Goal: Task Accomplishment & Management: Use online tool/utility

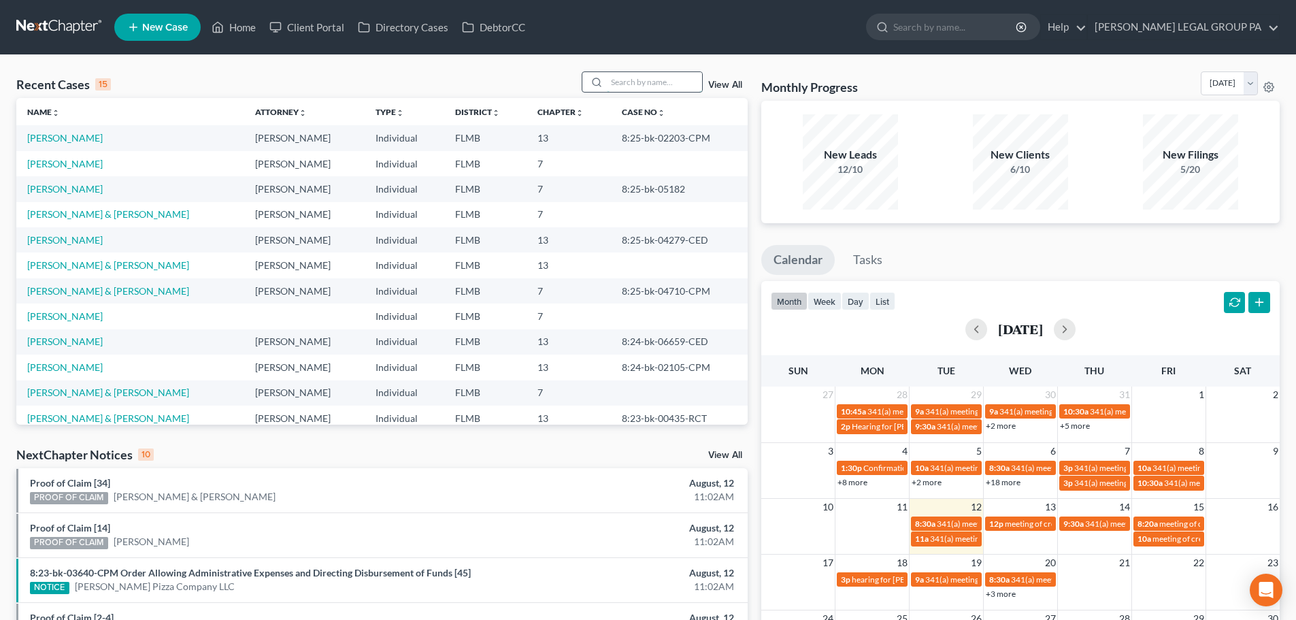
click at [623, 73] on input "search" at bounding box center [654, 82] width 95 height 20
click at [644, 92] on input "search" at bounding box center [654, 82] width 95 height 20
click at [641, 78] on input "search" at bounding box center [654, 82] width 95 height 20
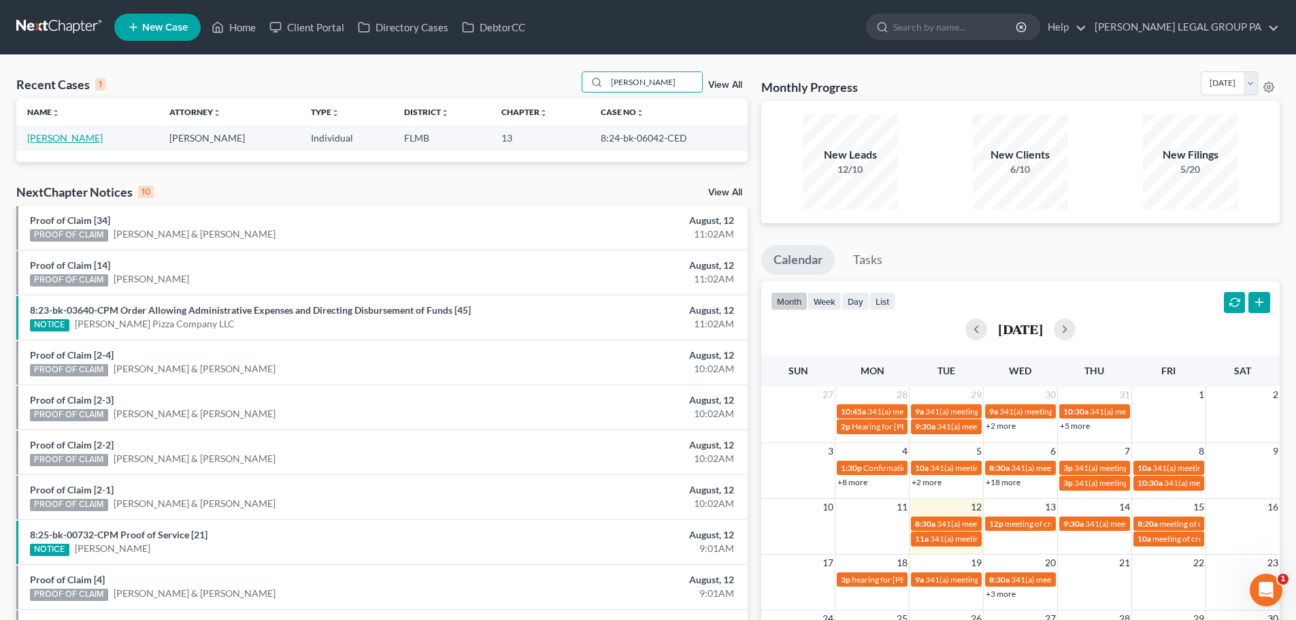
type input "[PERSON_NAME]"
click at [46, 136] on link "[PERSON_NAME]" at bounding box center [65, 138] width 76 height 12
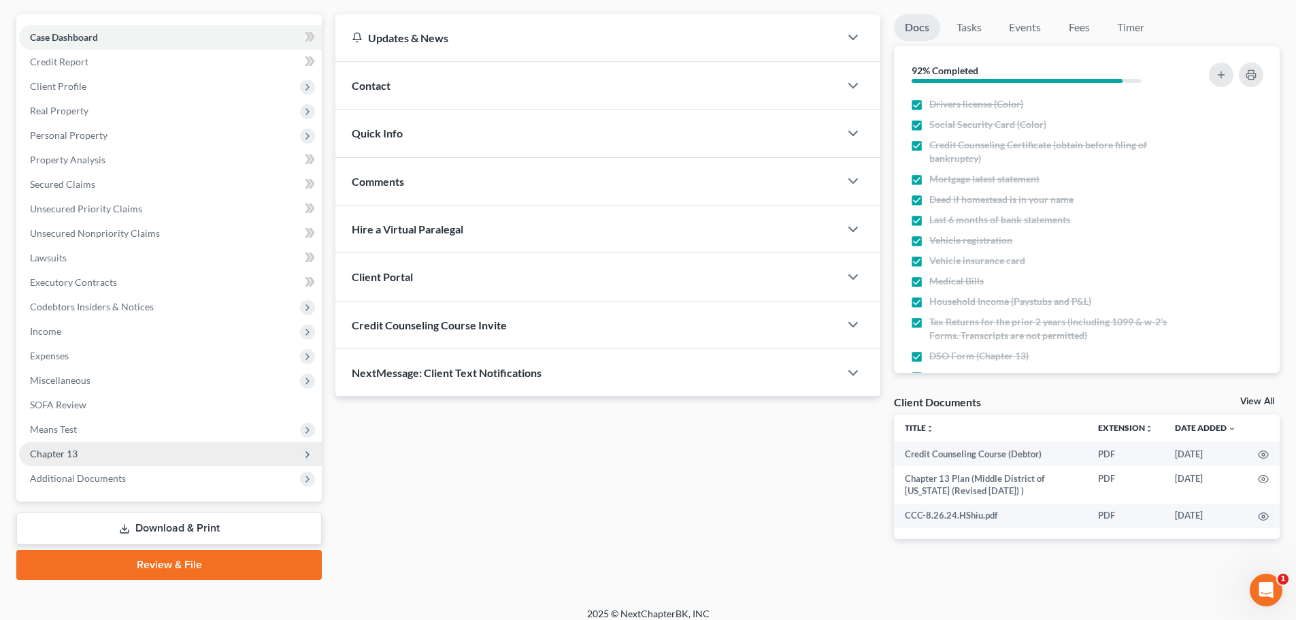
scroll to position [128, 0]
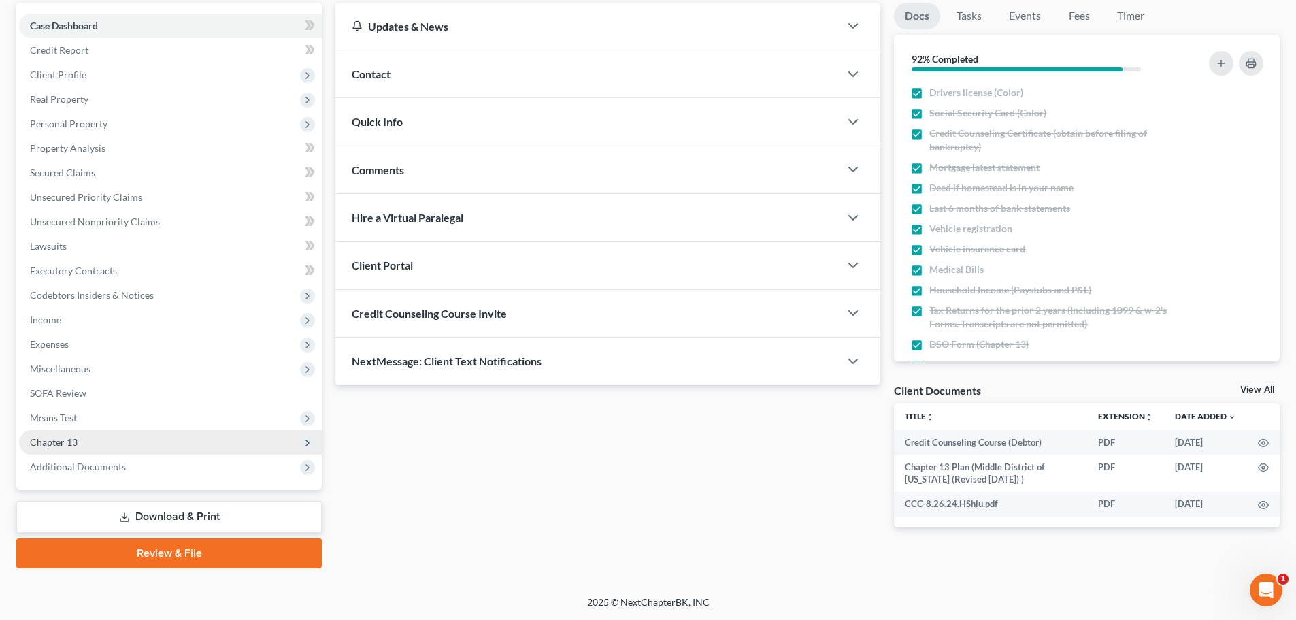
click at [125, 453] on span "Chapter 13" at bounding box center [170, 442] width 303 height 24
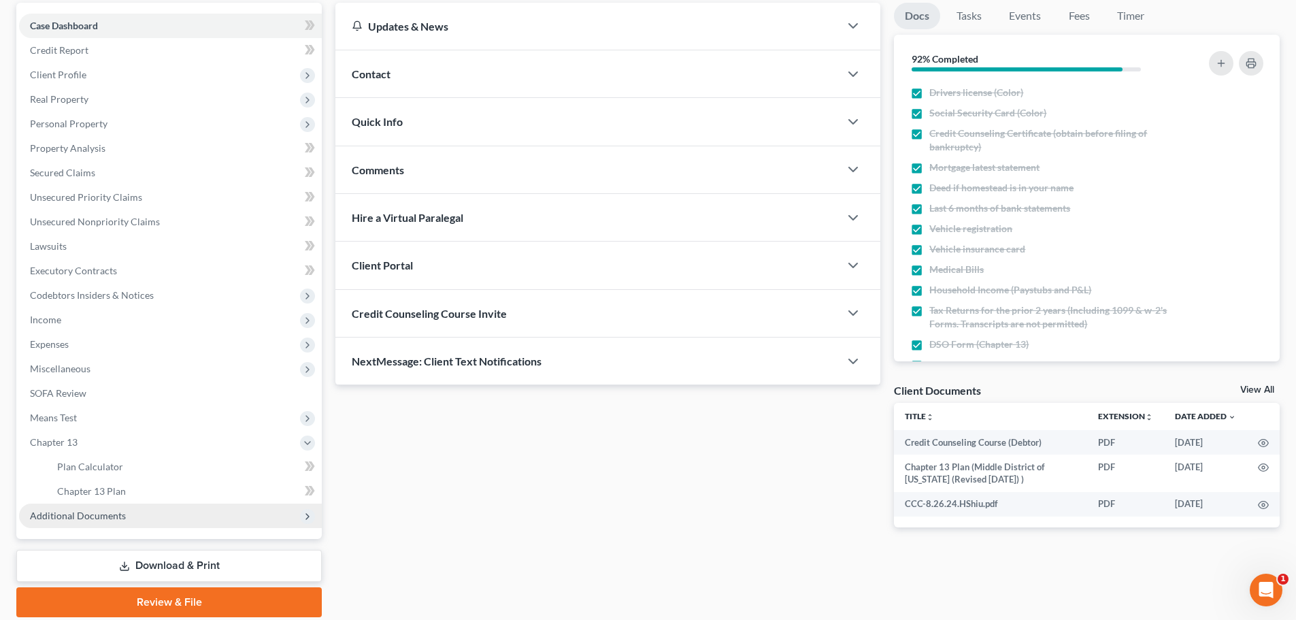
click at [108, 509] on span "Additional Documents" at bounding box center [78, 515] width 96 height 12
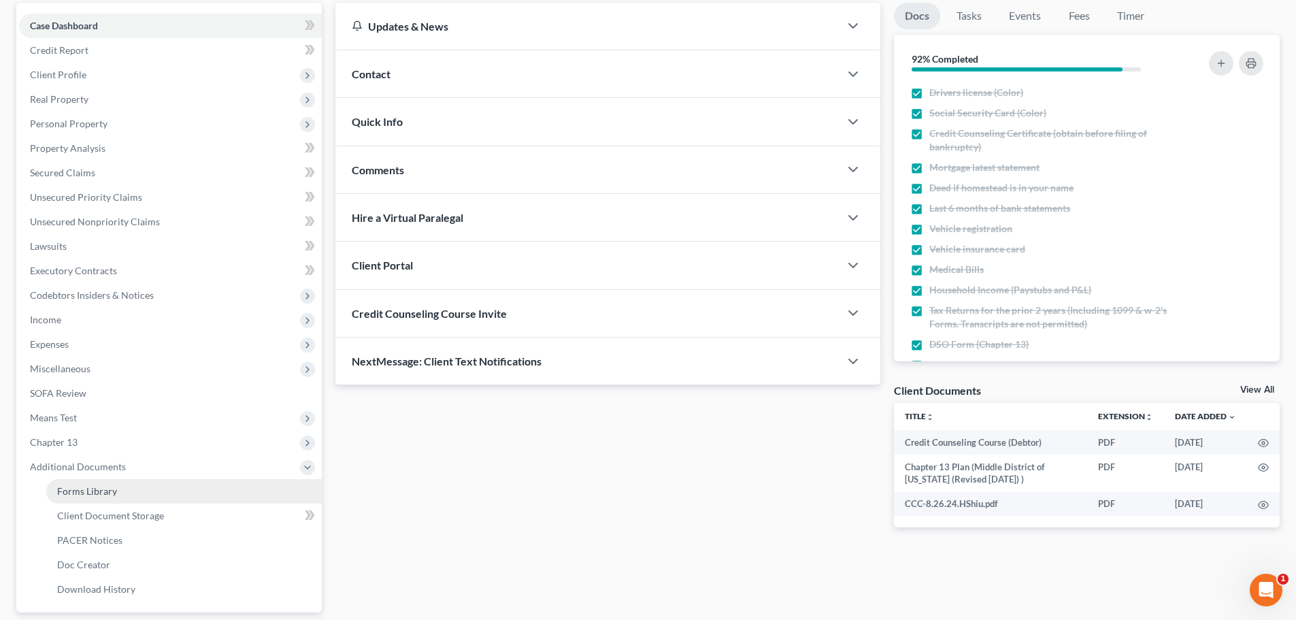
click at [82, 490] on span "Forms Library" at bounding box center [87, 491] width 60 height 12
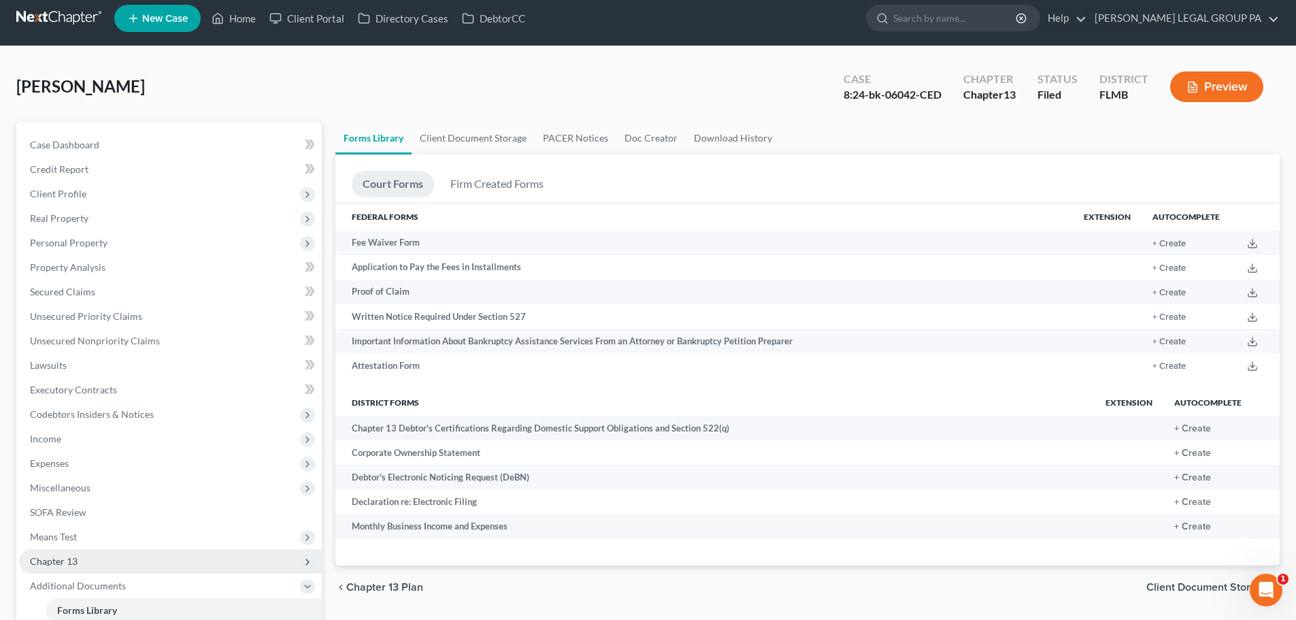
scroll to position [136, 0]
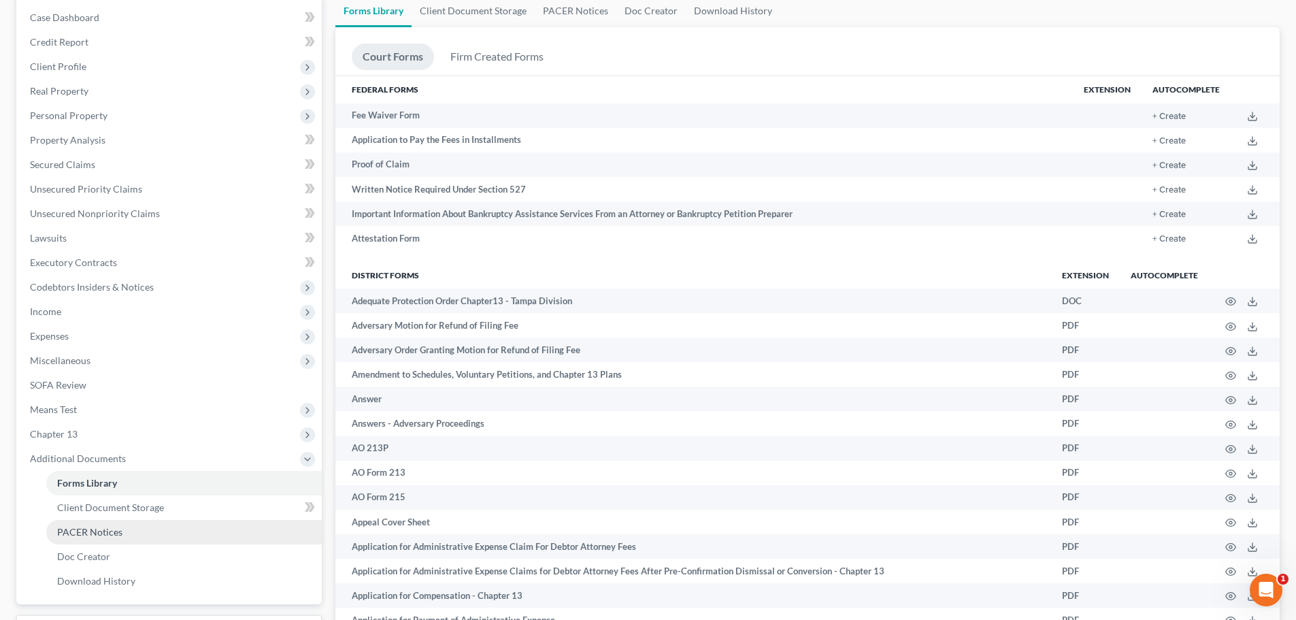
click at [93, 531] on span "PACER Notices" at bounding box center [89, 532] width 65 height 12
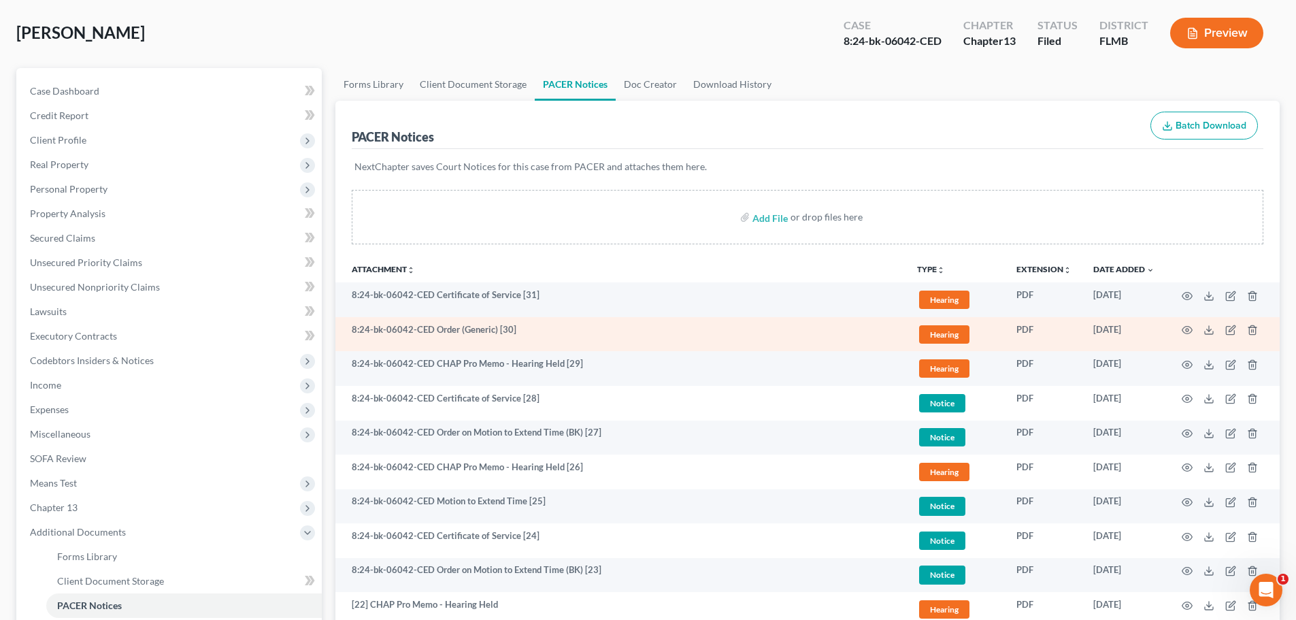
scroll to position [68, 0]
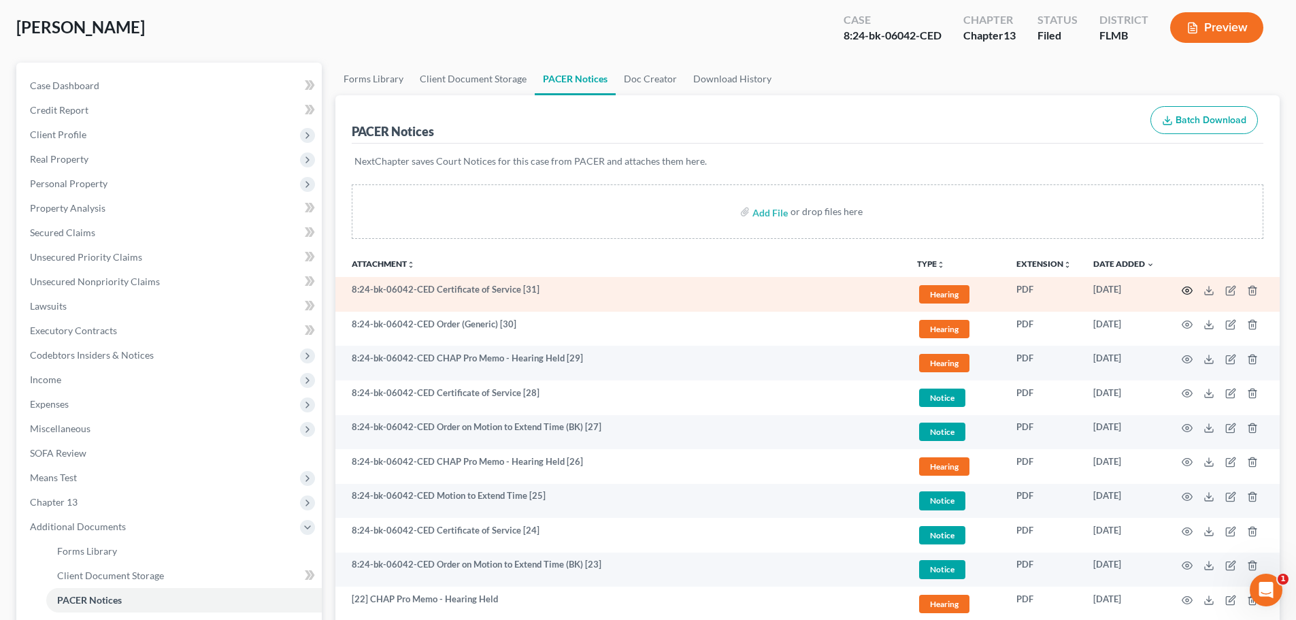
click at [1187, 292] on circle "button" at bounding box center [1187, 290] width 3 height 3
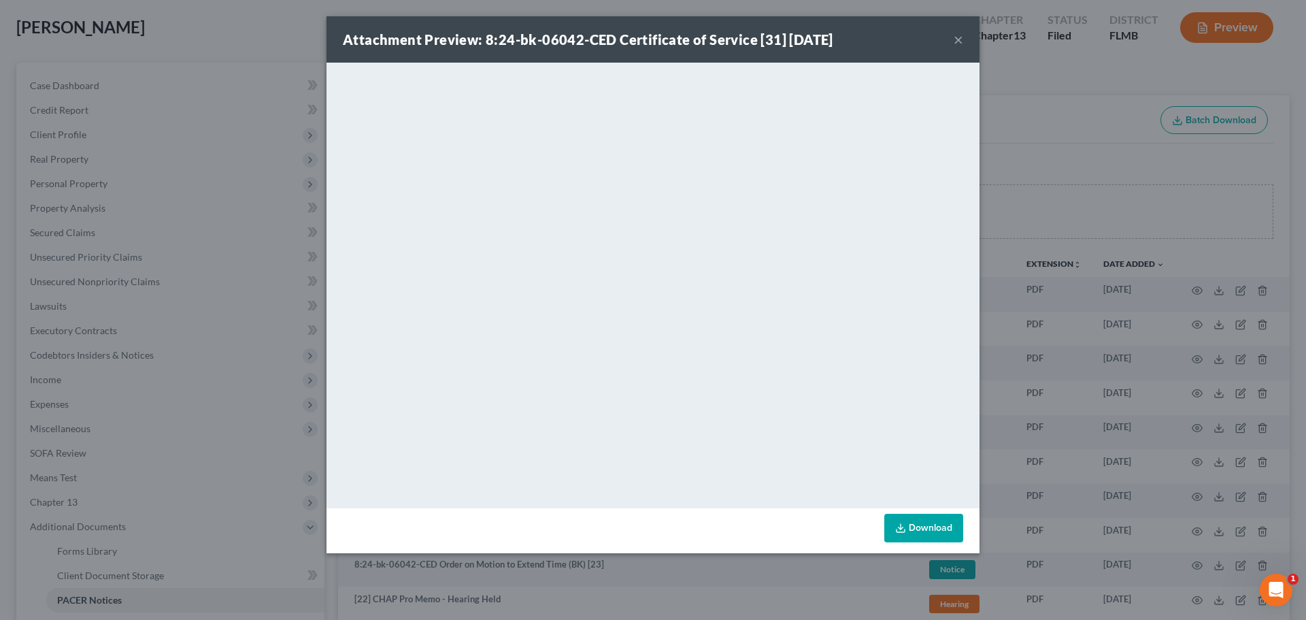
click at [960, 37] on button "×" at bounding box center [959, 39] width 10 height 16
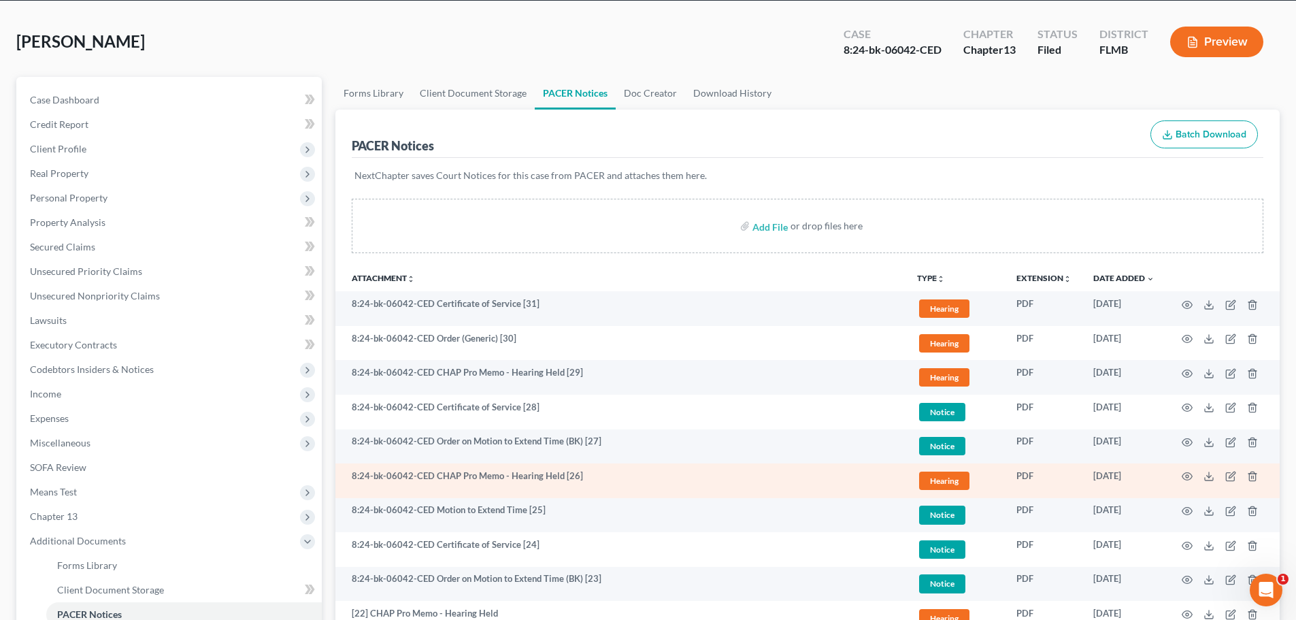
scroll to position [136, 0]
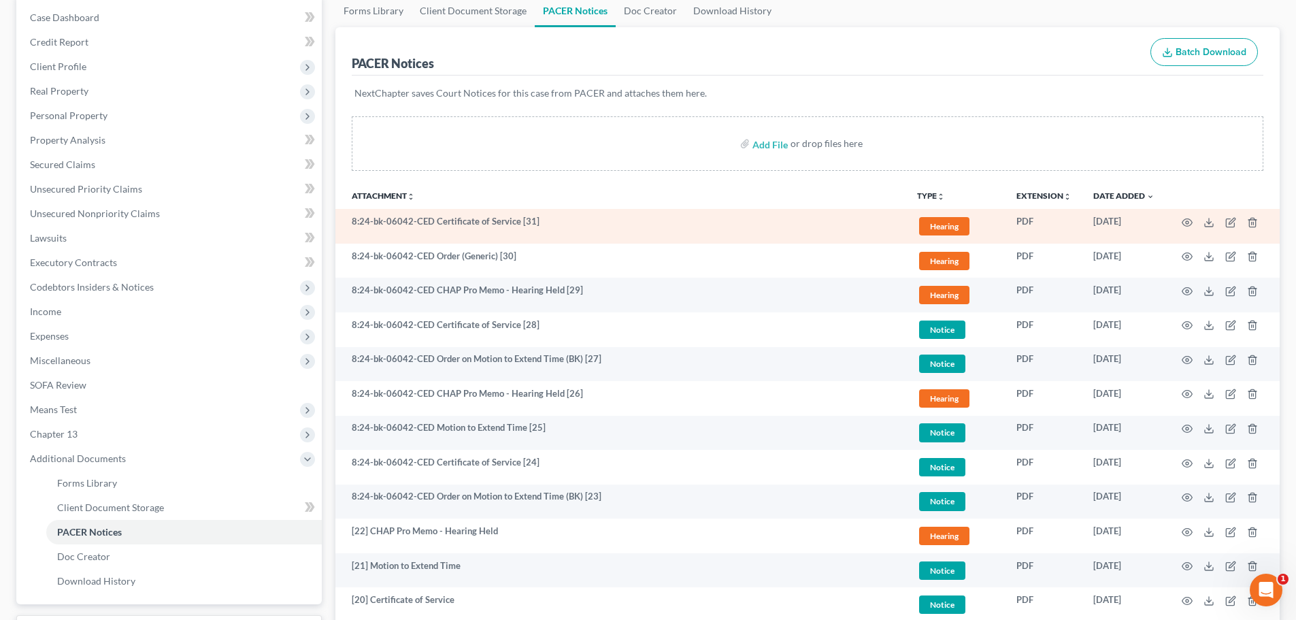
click at [943, 231] on span "Hearing" at bounding box center [944, 226] width 50 height 18
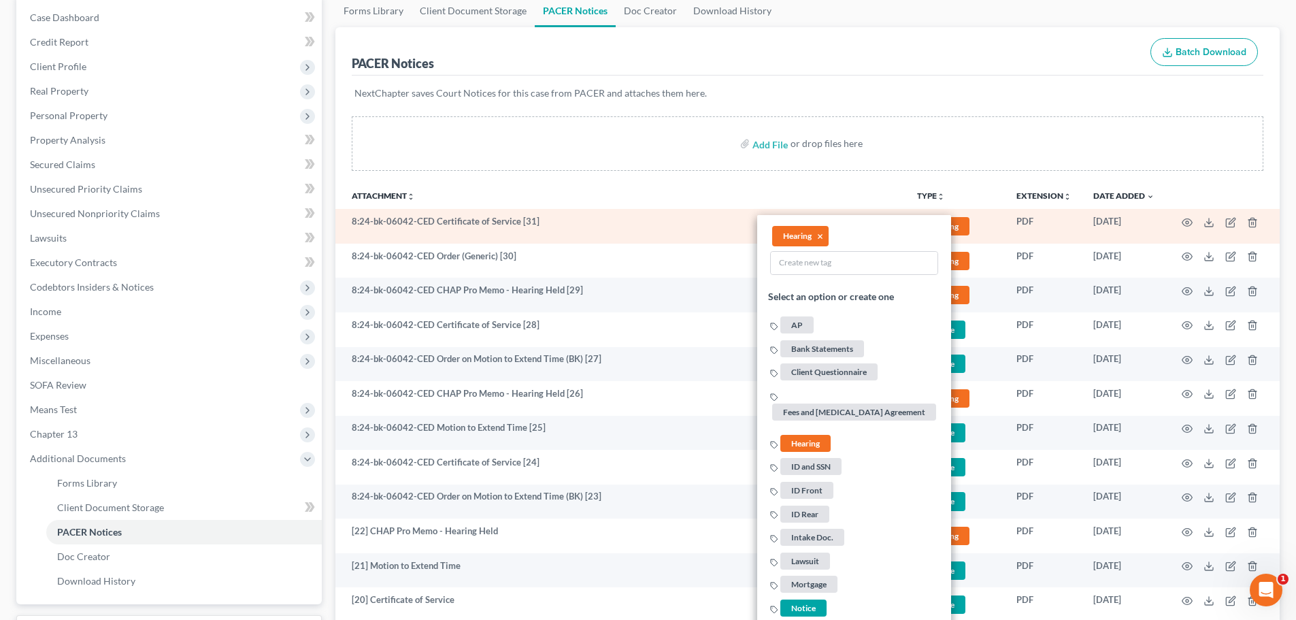
click at [1052, 234] on td "PDF" at bounding box center [1043, 226] width 77 height 35
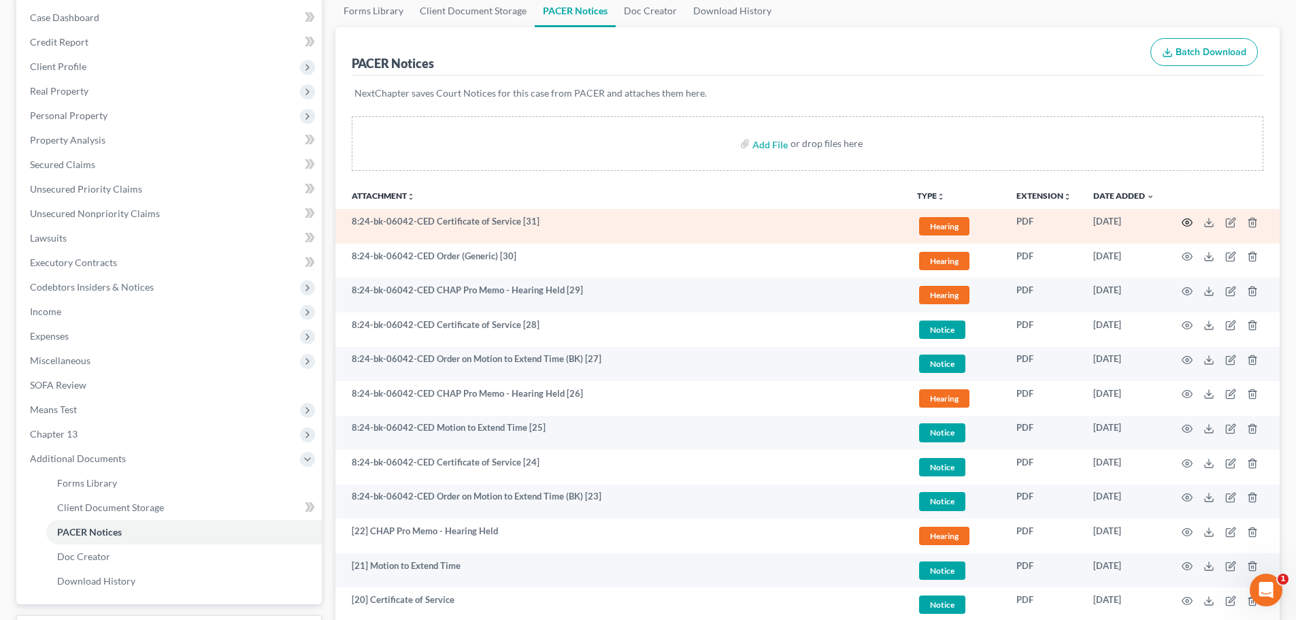
click at [1187, 218] on icon "button" at bounding box center [1187, 221] width 10 height 7
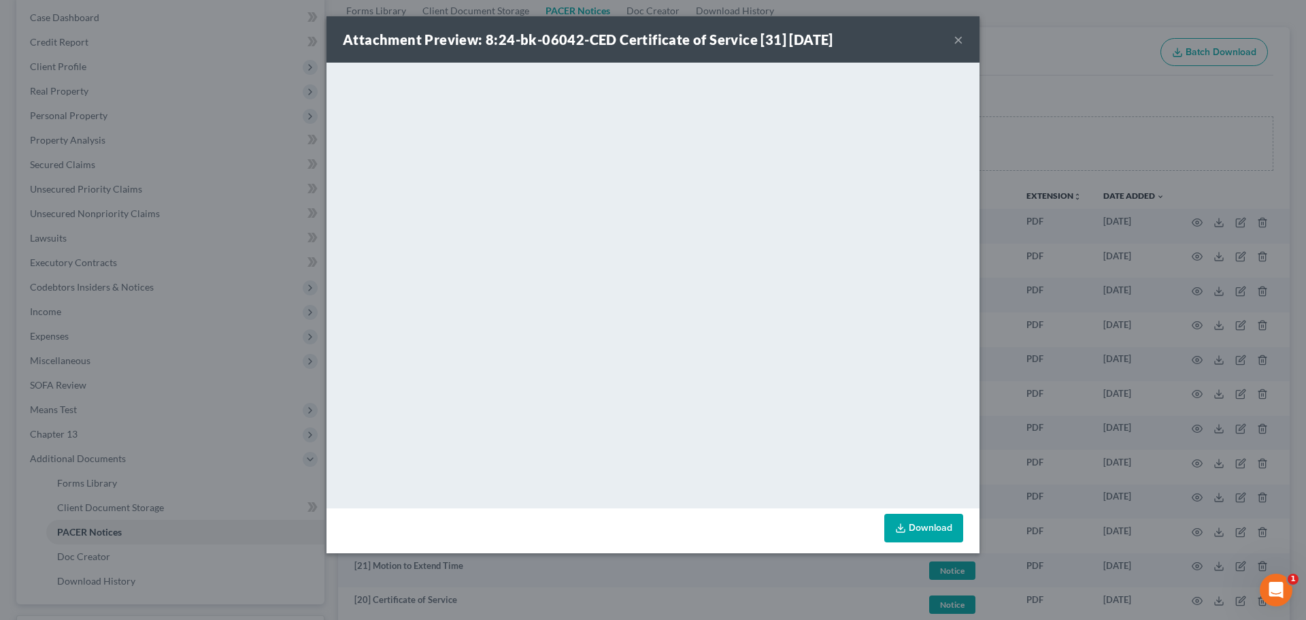
click at [959, 37] on button "×" at bounding box center [959, 39] width 10 height 16
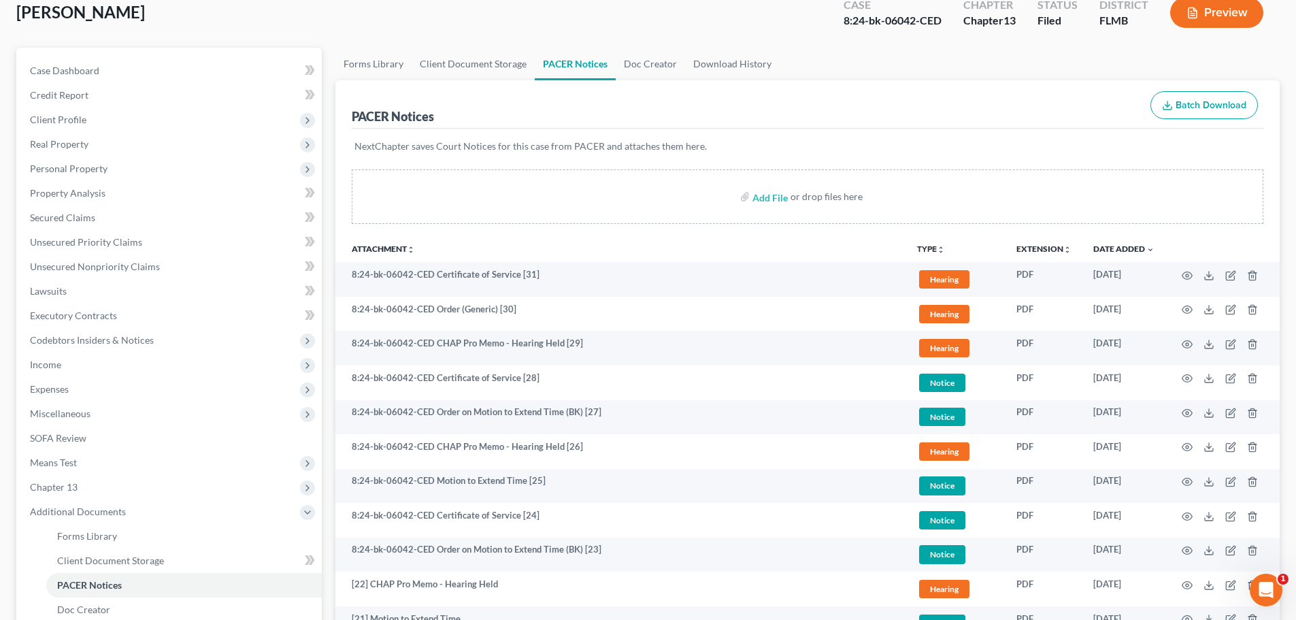
scroll to position [0, 0]
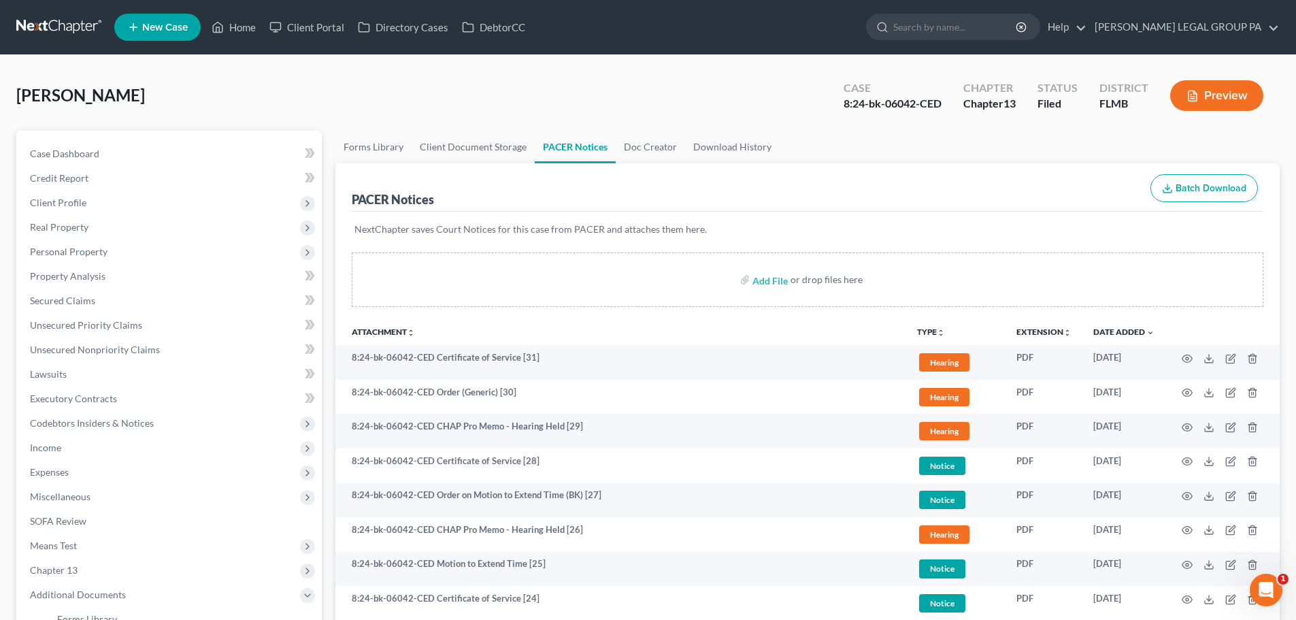
click at [528, 335] on th "Attachment unfold_more expand_more expand_less" at bounding box center [620, 331] width 571 height 27
click at [378, 320] on th "Attachment unfold_more expand_more expand_less" at bounding box center [620, 331] width 571 height 27
click at [777, 317] on div "Add File or drop files here" at bounding box center [807, 284] width 944 height 65
click at [382, 156] on link "Forms Library" at bounding box center [373, 147] width 76 height 33
